Goal: Information Seeking & Learning: Learn about a topic

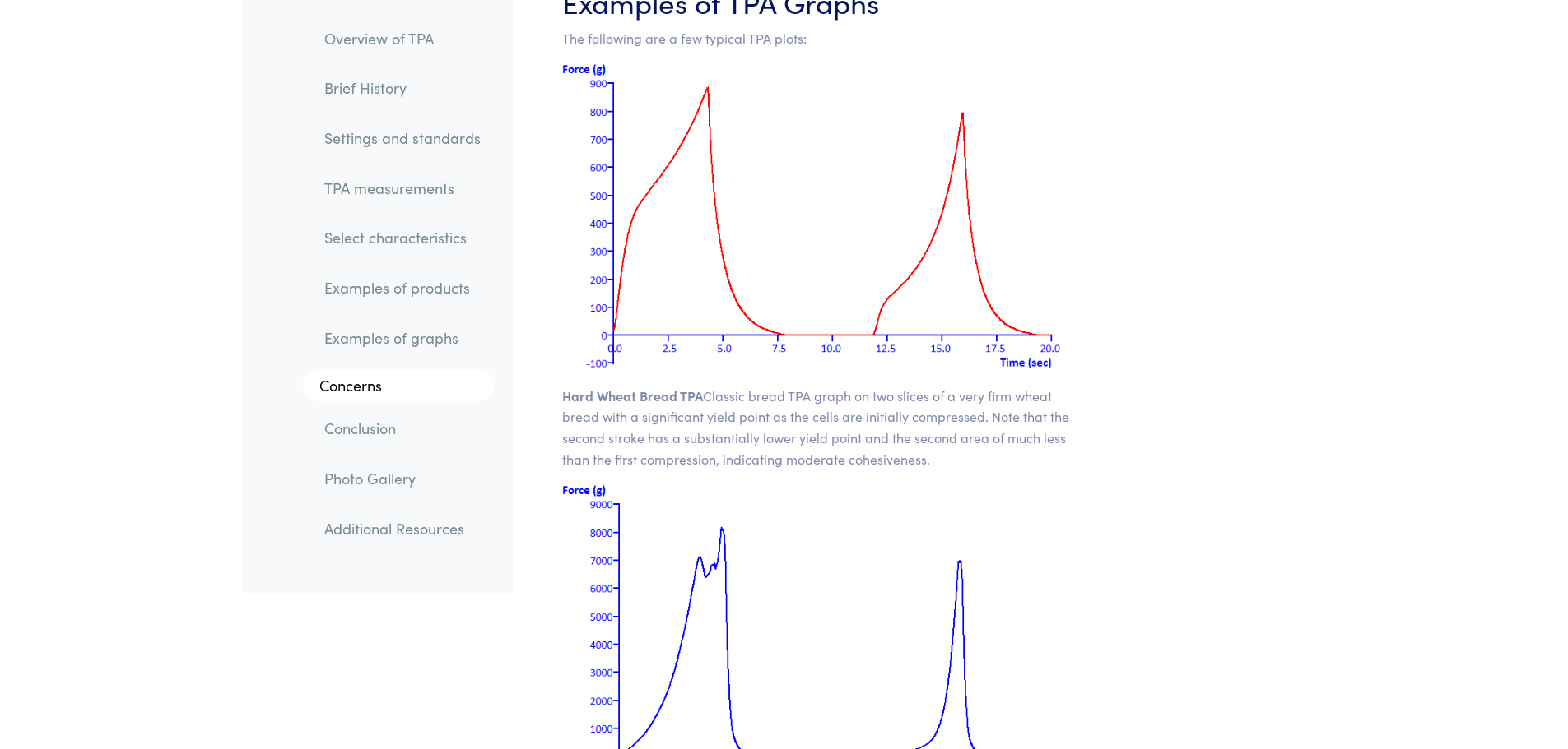
scroll to position [20724, 0]
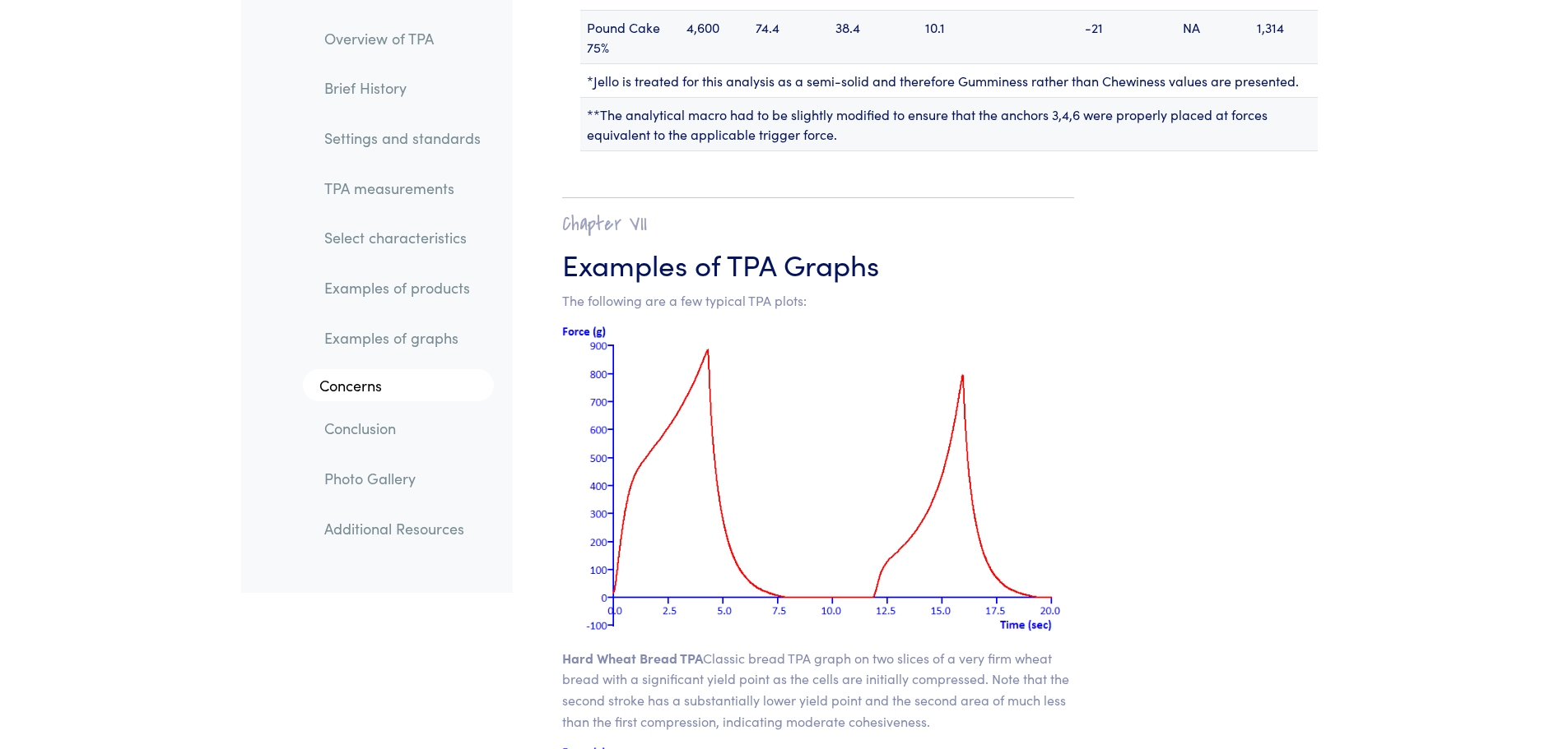
click at [428, 238] on link "Select characteristics" at bounding box center [402, 239] width 183 height 37
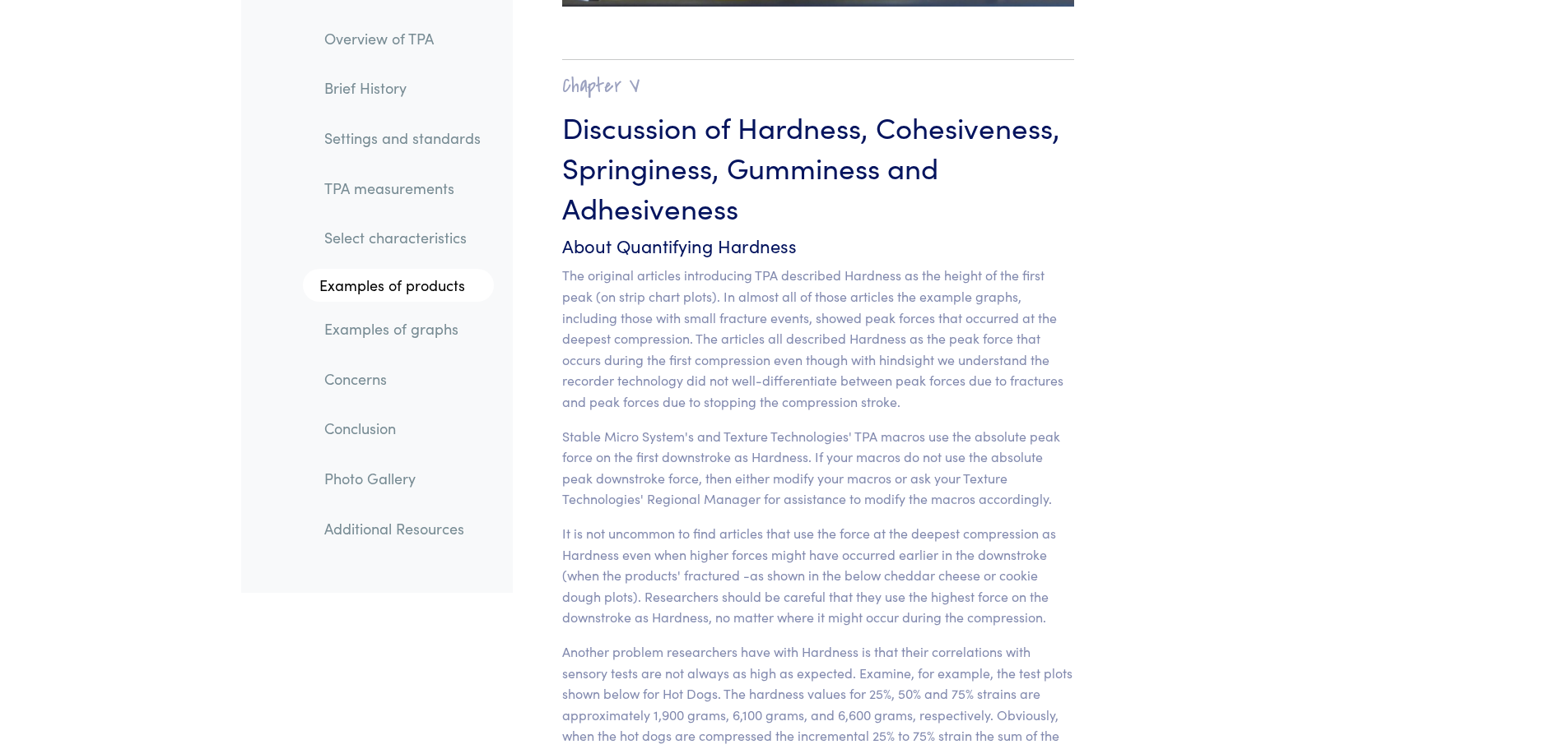
scroll to position [12798, 0]
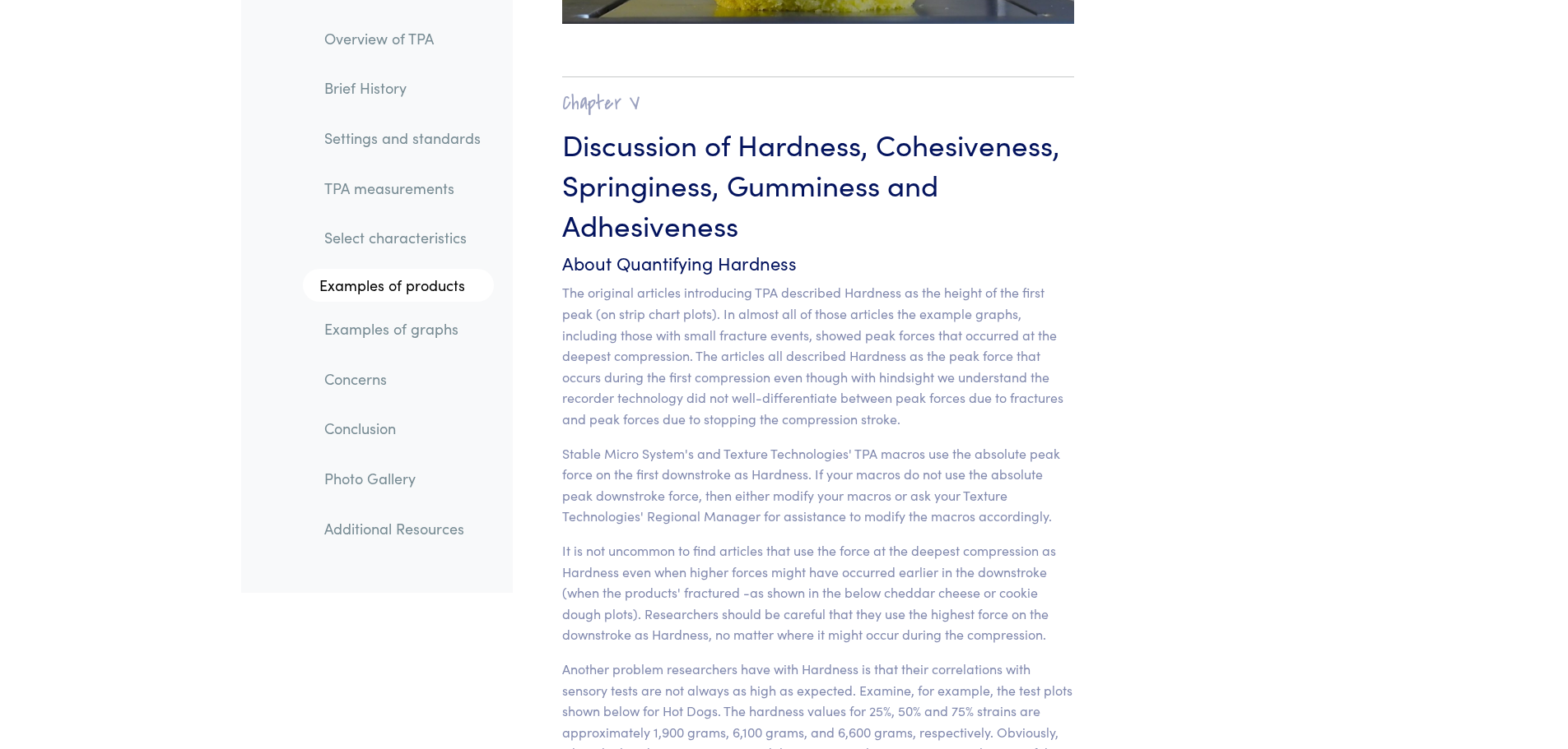
click at [389, 240] on link "Select characteristics" at bounding box center [402, 239] width 183 height 37
click at [389, 241] on link "Select characteristics" at bounding box center [402, 239] width 183 height 37
click at [400, 195] on link "TPA measurements" at bounding box center [402, 188] width 183 height 37
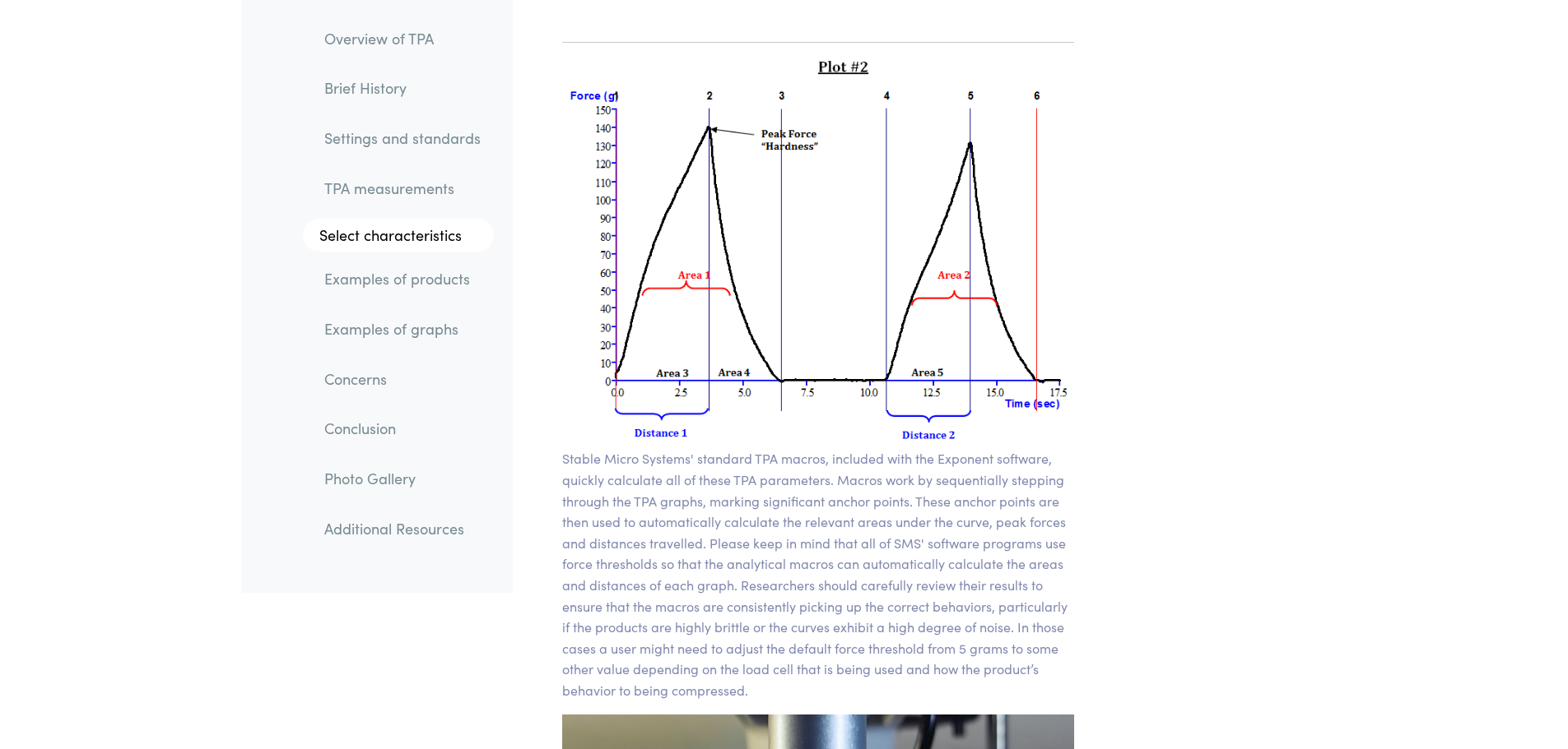
scroll to position [11870, 0]
click at [418, 314] on link "Examples of graphs" at bounding box center [402, 329] width 183 height 37
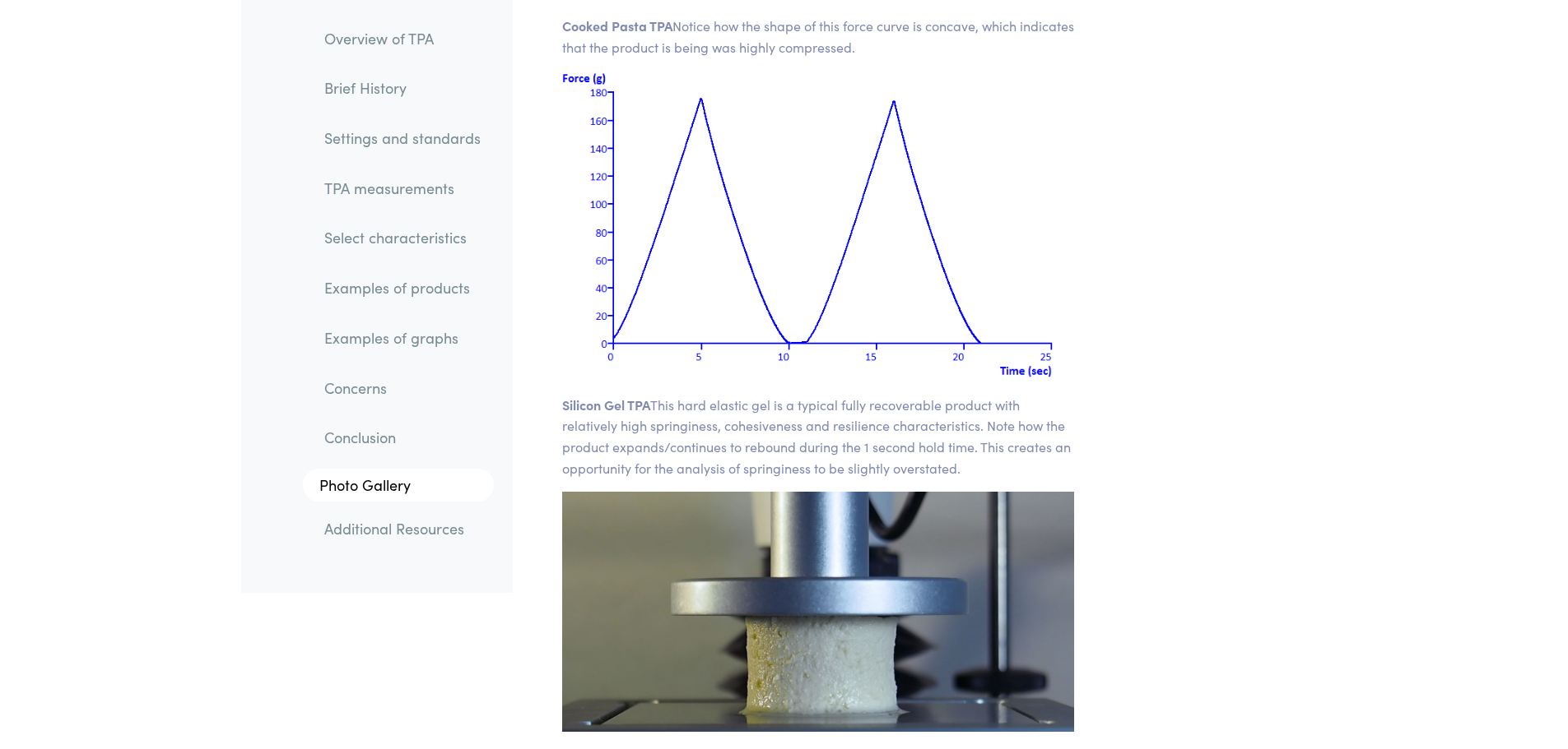
scroll to position [24031, 0]
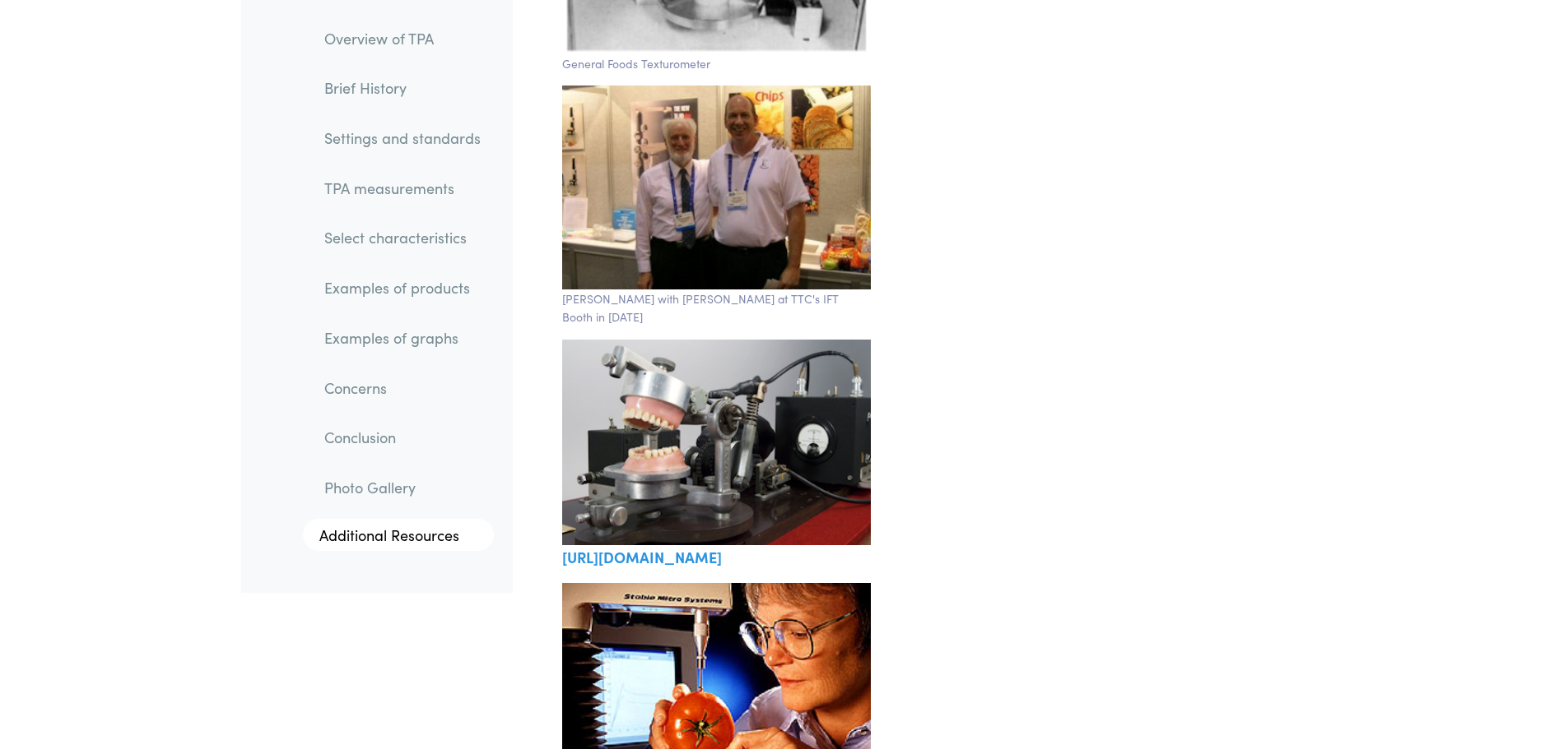
click at [412, 383] on link "Concerns" at bounding box center [402, 388] width 183 height 37
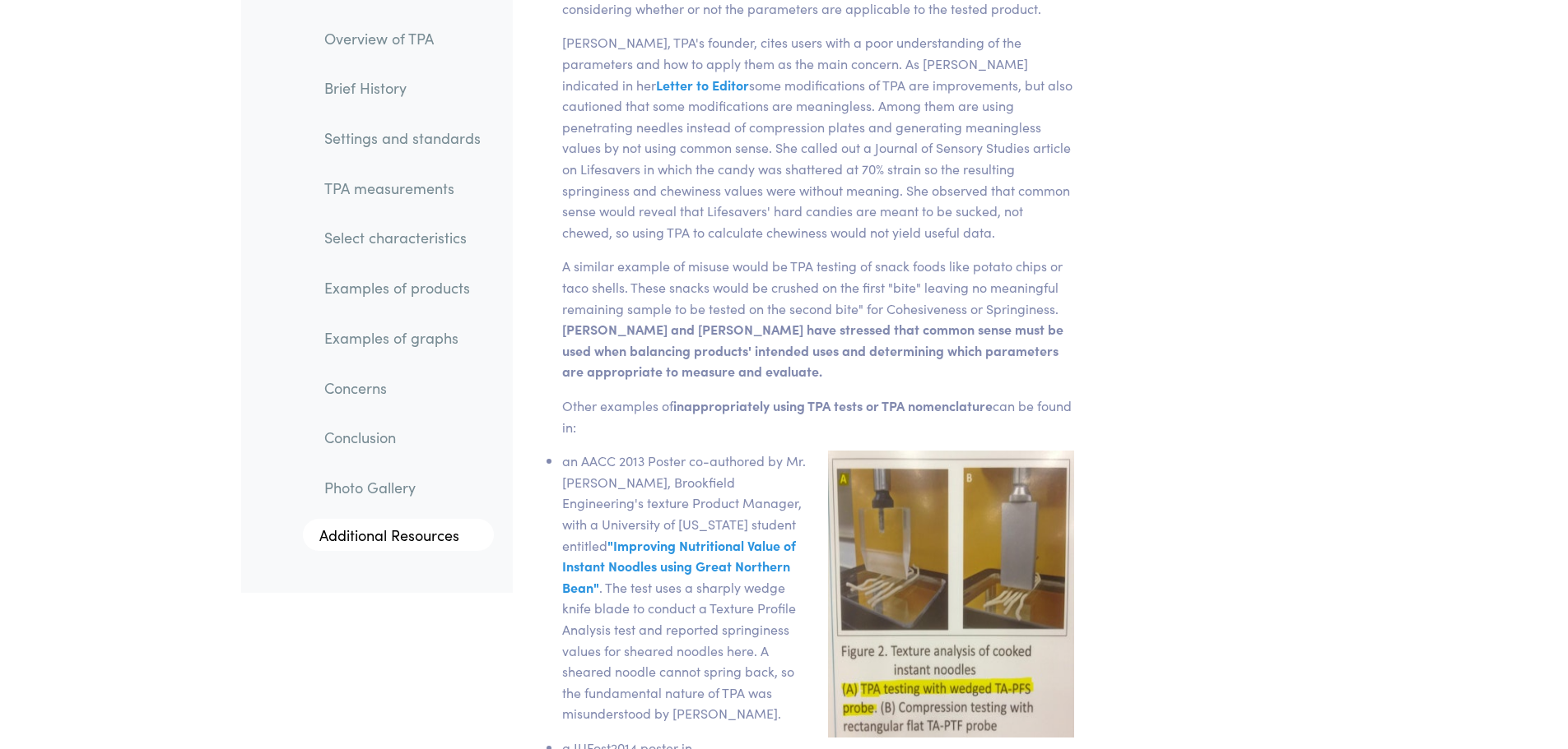
click at [416, 346] on link "Examples of graphs" at bounding box center [402, 337] width 183 height 37
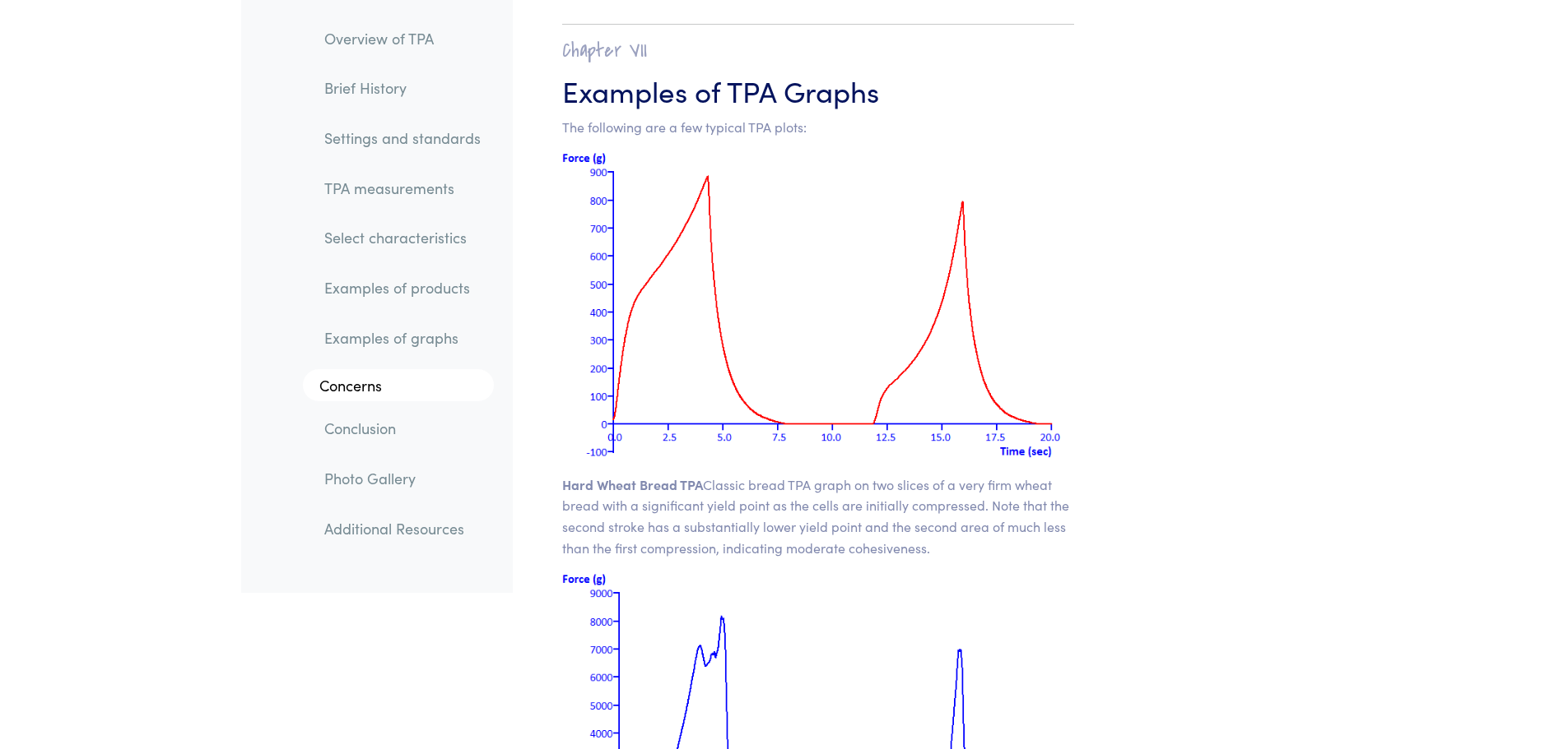
click at [426, 292] on link "Examples of products" at bounding box center [402, 288] width 183 height 37
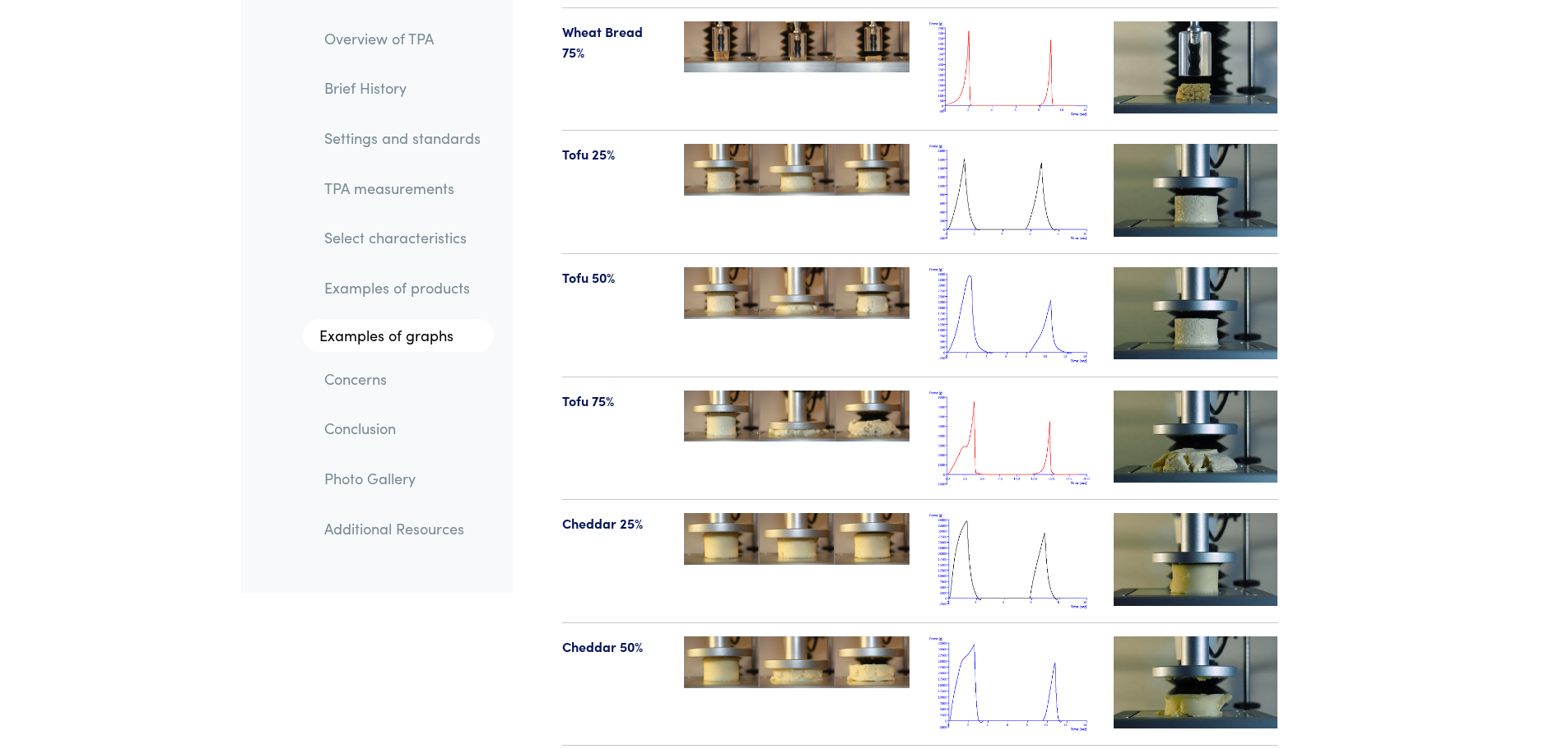
scroll to position [17555, 0]
